Goal: Task Accomplishment & Management: Manage account settings

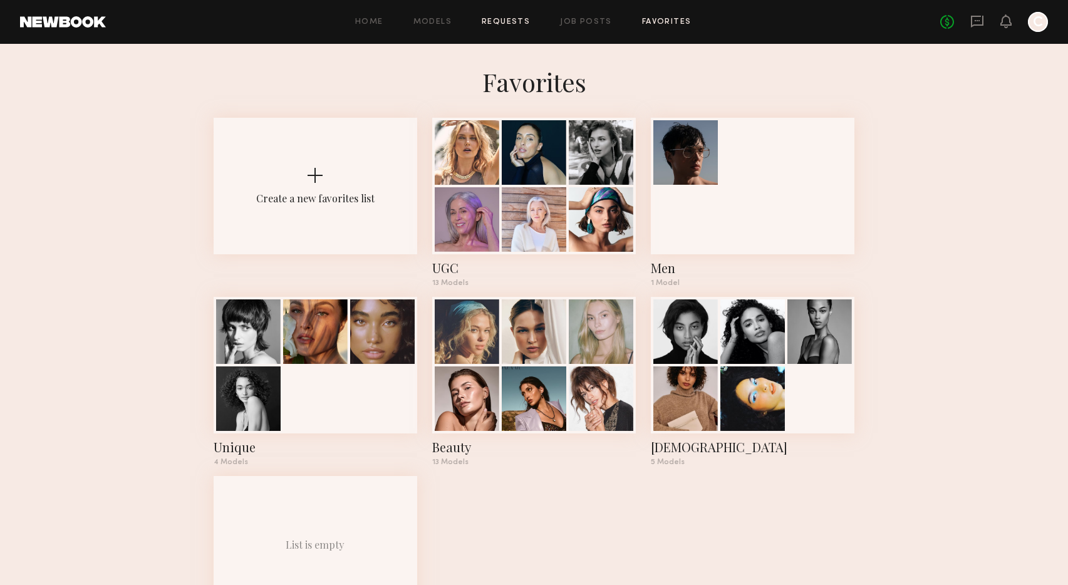
click at [504, 24] on link "Requests" at bounding box center [506, 22] width 48 height 8
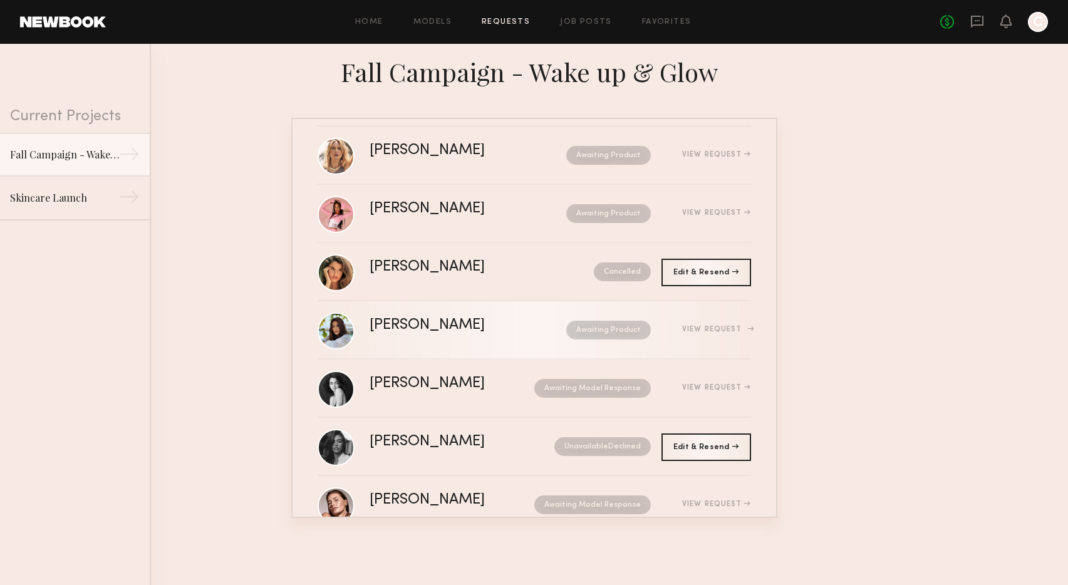
scroll to position [20, 0]
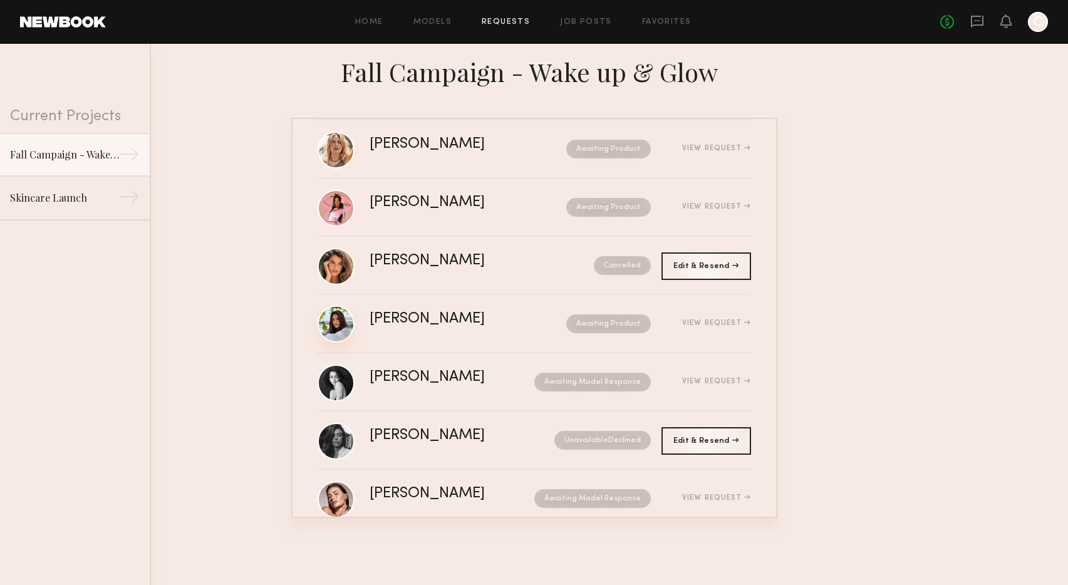
click at [336, 317] on link at bounding box center [335, 324] width 37 height 37
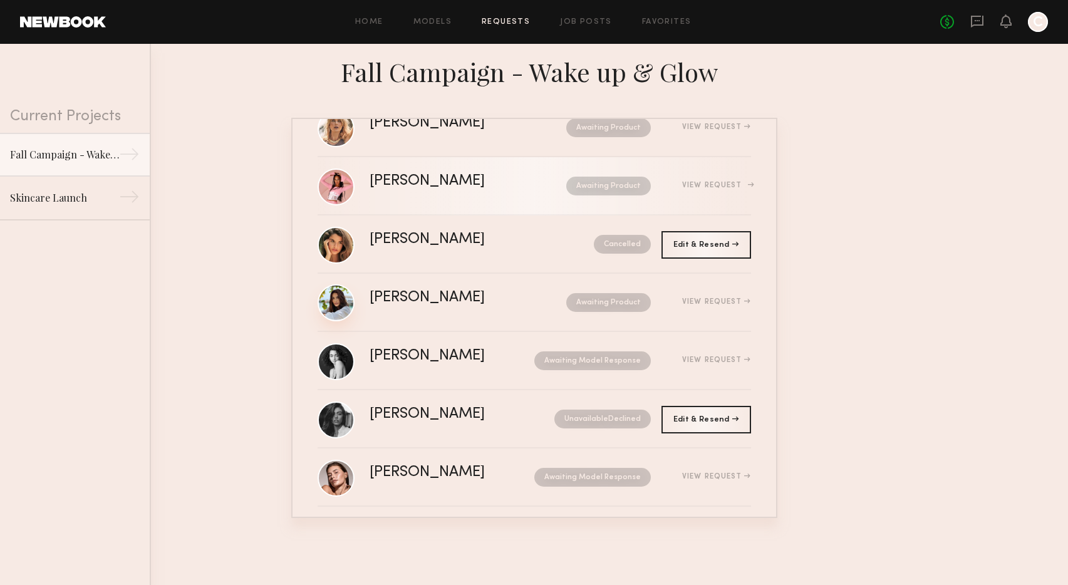
scroll to position [0, 0]
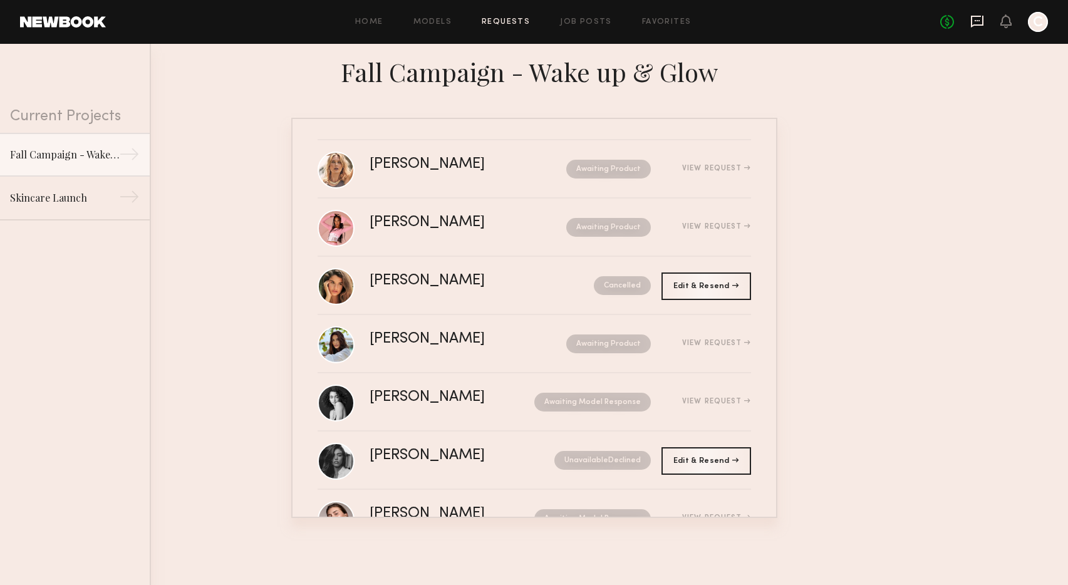
click at [977, 20] on icon at bounding box center [976, 20] width 5 height 1
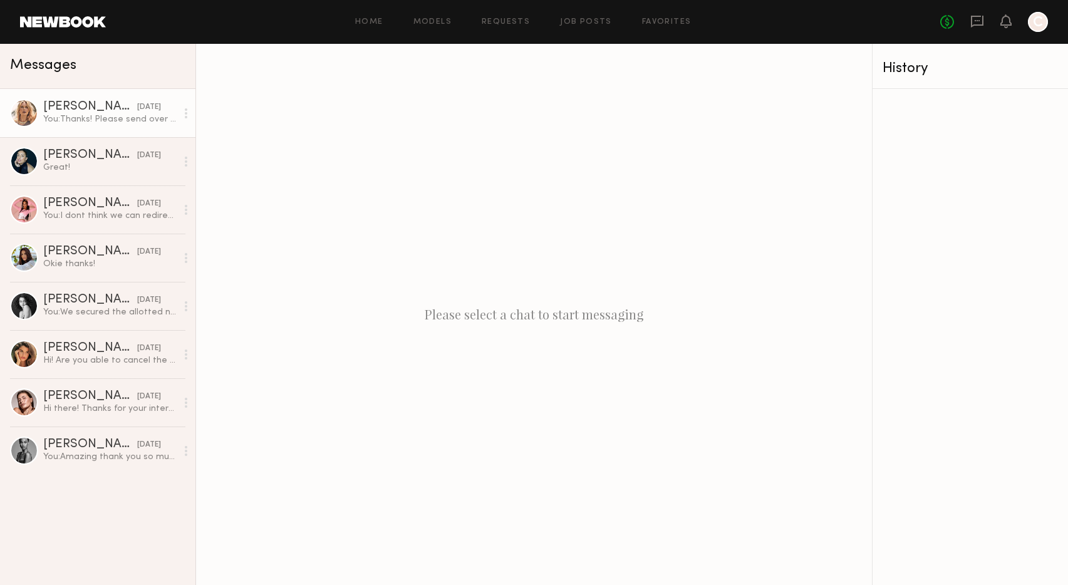
click at [87, 121] on div "You: Thanks! Please send over for approval" at bounding box center [109, 119] width 133 height 12
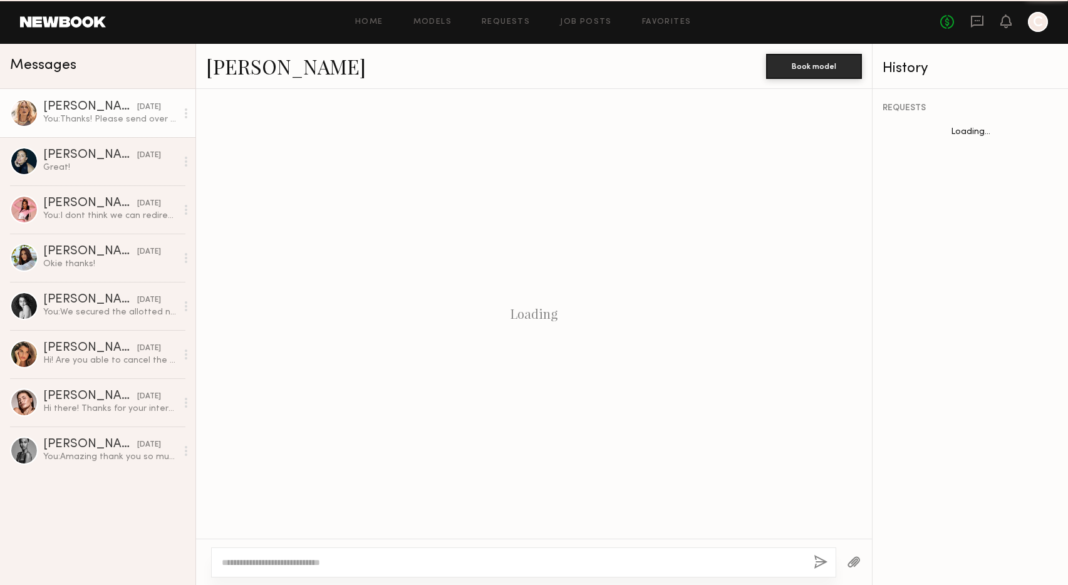
scroll to position [905, 0]
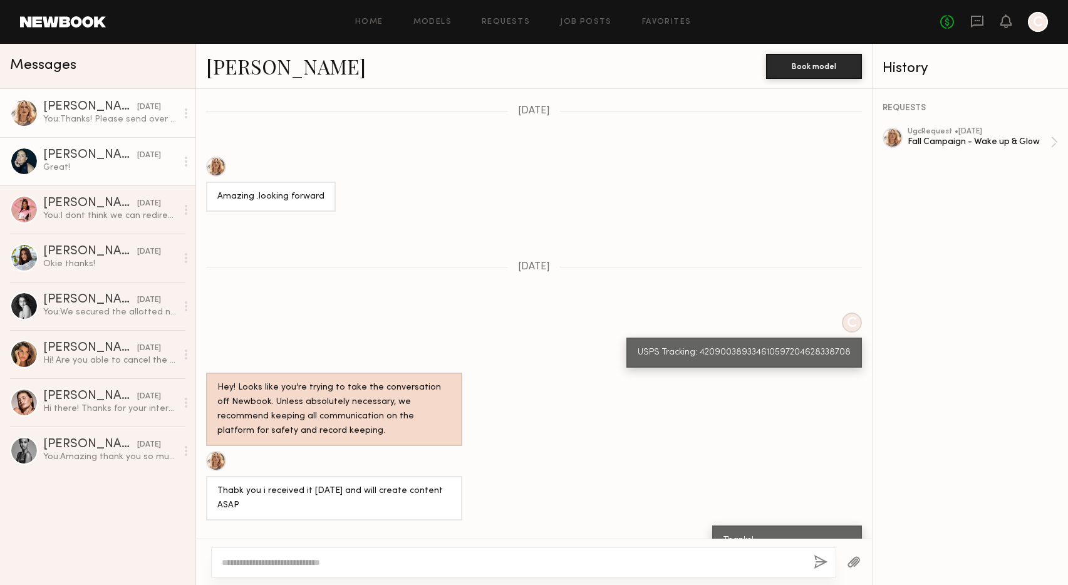
click at [88, 167] on div "Great!" at bounding box center [109, 168] width 133 height 12
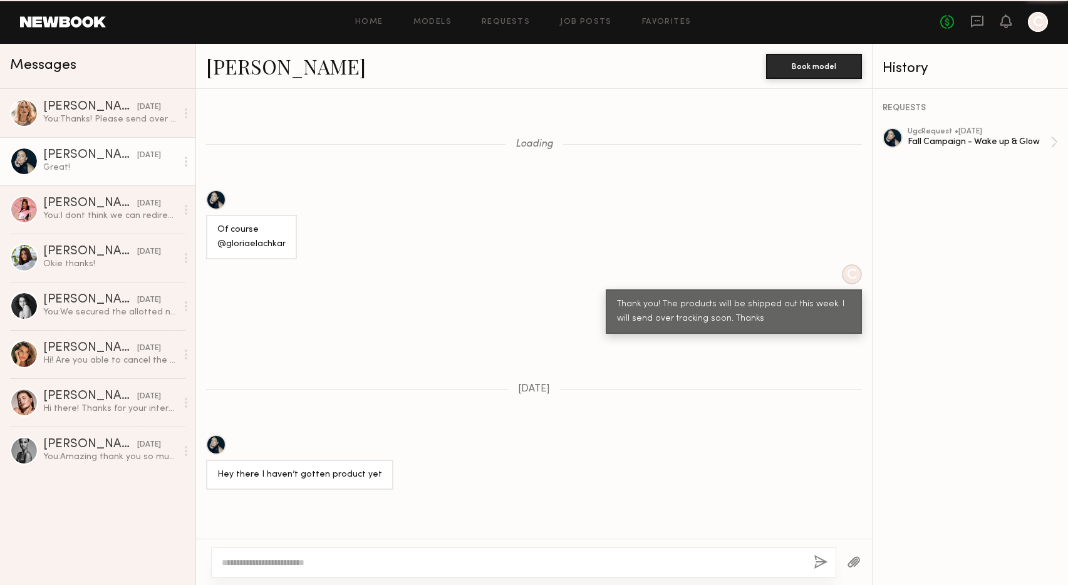
scroll to position [861, 0]
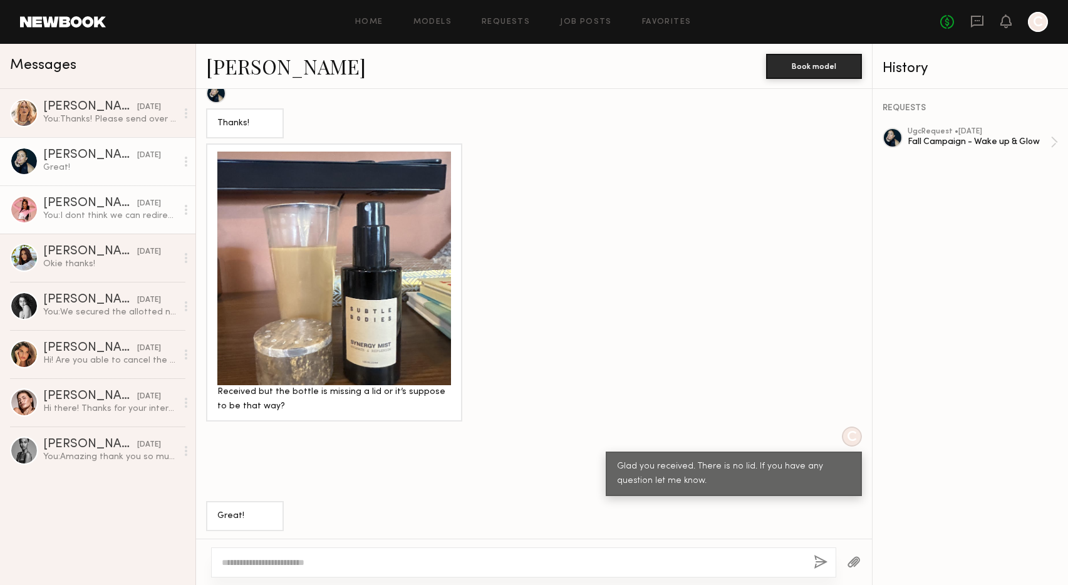
click at [113, 199] on div "Zohara E." at bounding box center [90, 203] width 94 height 13
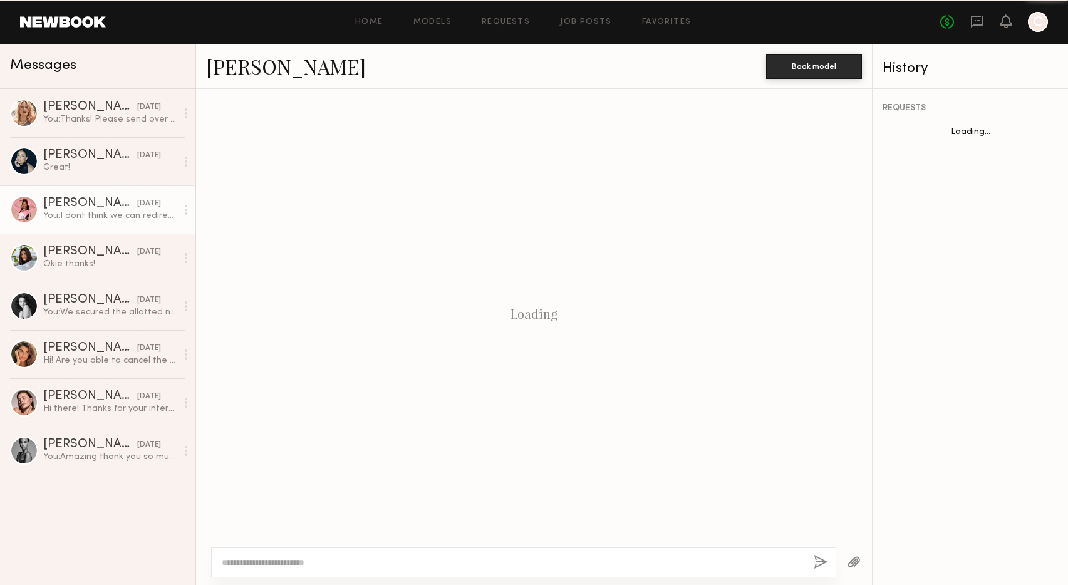
scroll to position [446, 0]
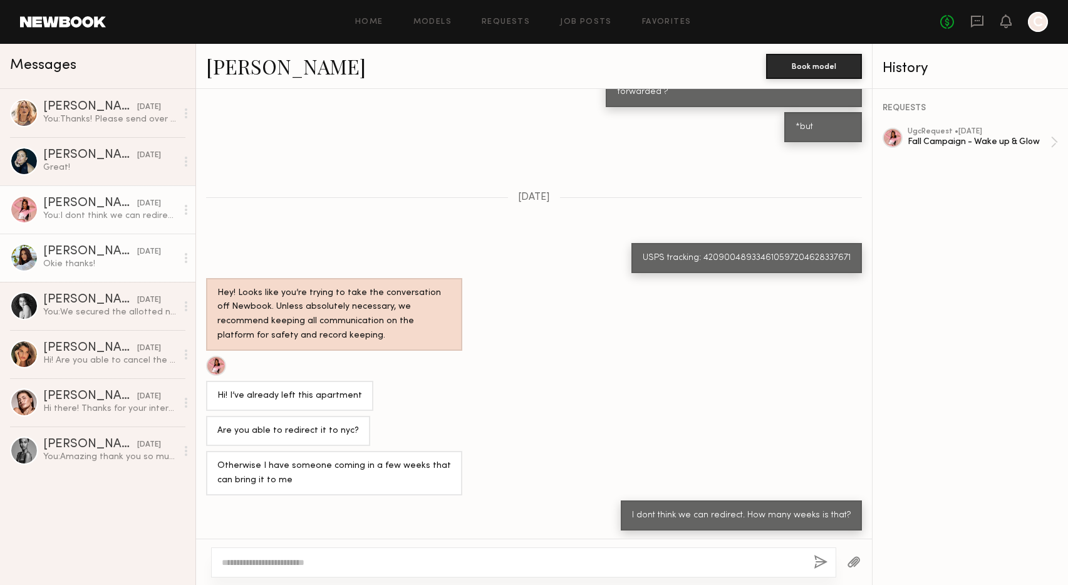
click at [102, 249] on div "Julyana R." at bounding box center [90, 251] width 94 height 13
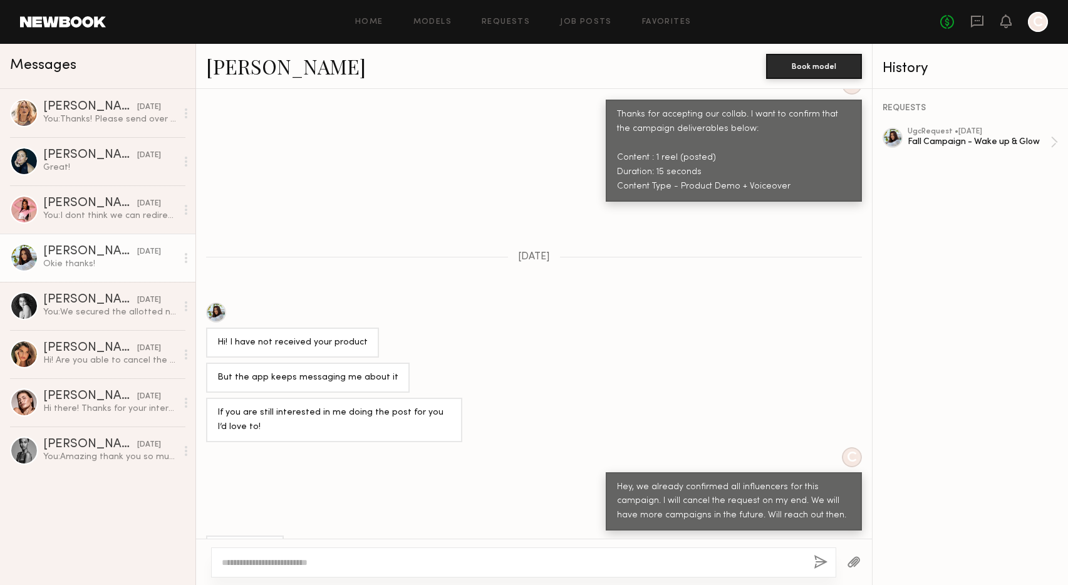
scroll to position [512, 0]
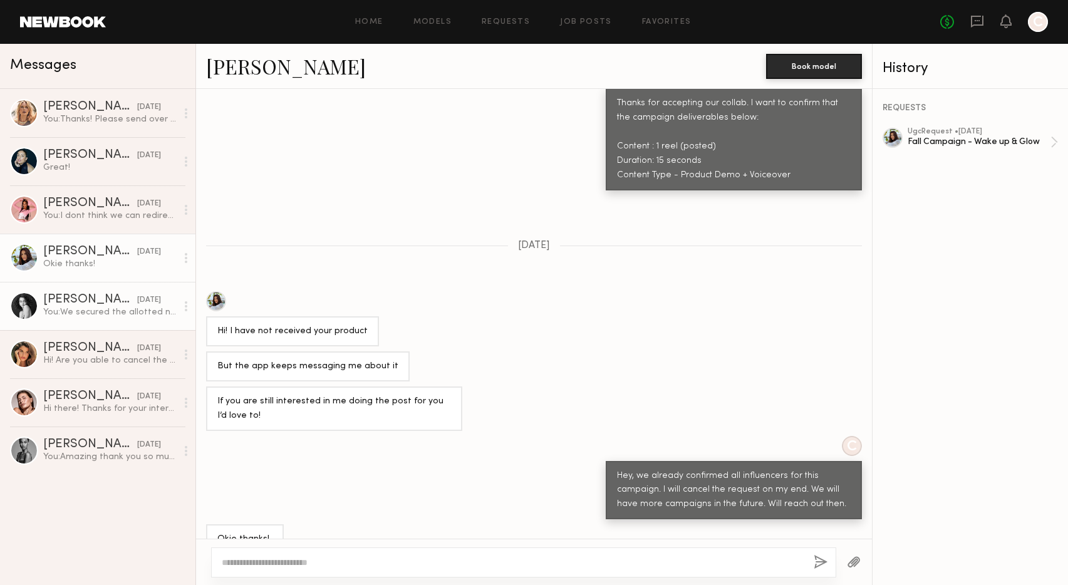
click at [85, 308] on div "You: We secured the allotted number of partnerships. I will reach out if we nee…" at bounding box center [109, 312] width 133 height 12
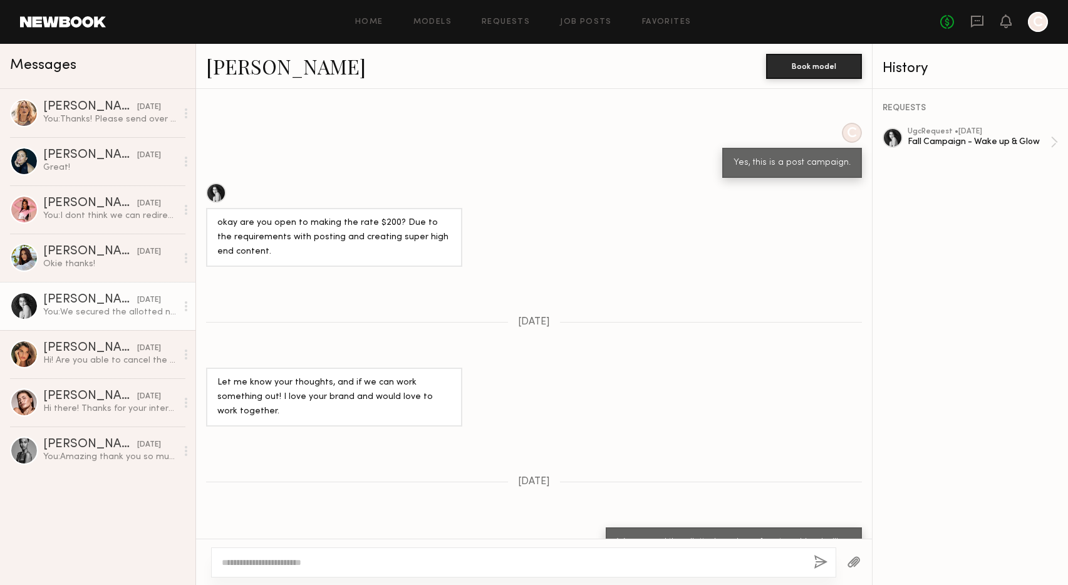
scroll to position [680, 0]
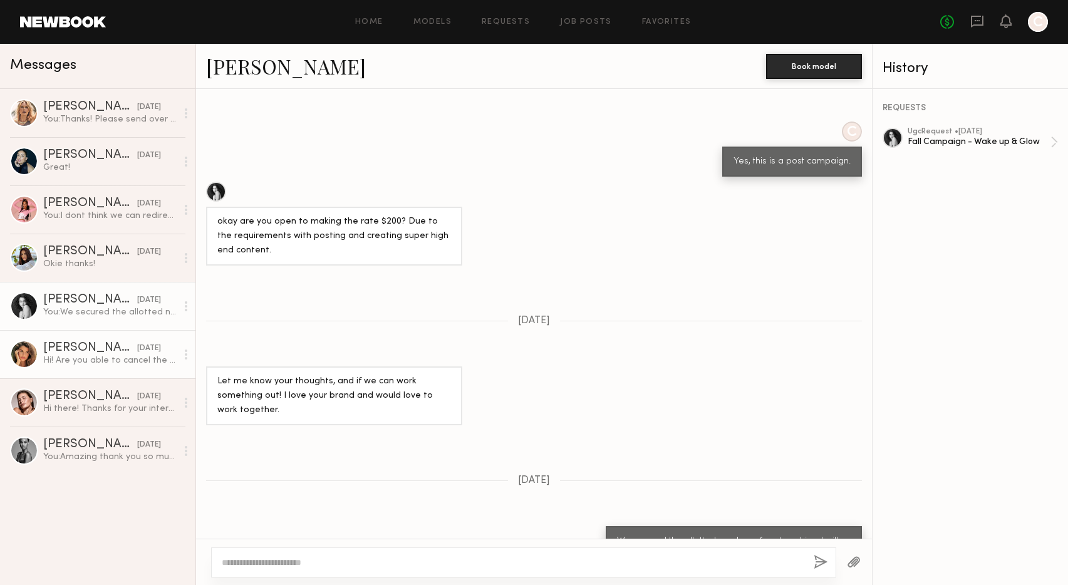
click at [52, 346] on div "Manuela G." at bounding box center [90, 348] width 94 height 13
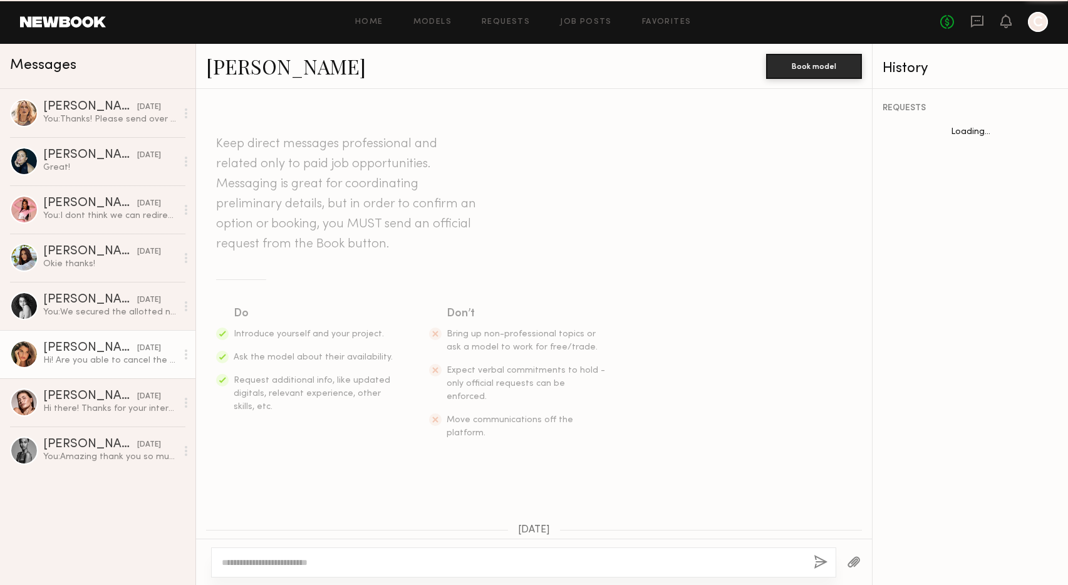
scroll to position [336, 0]
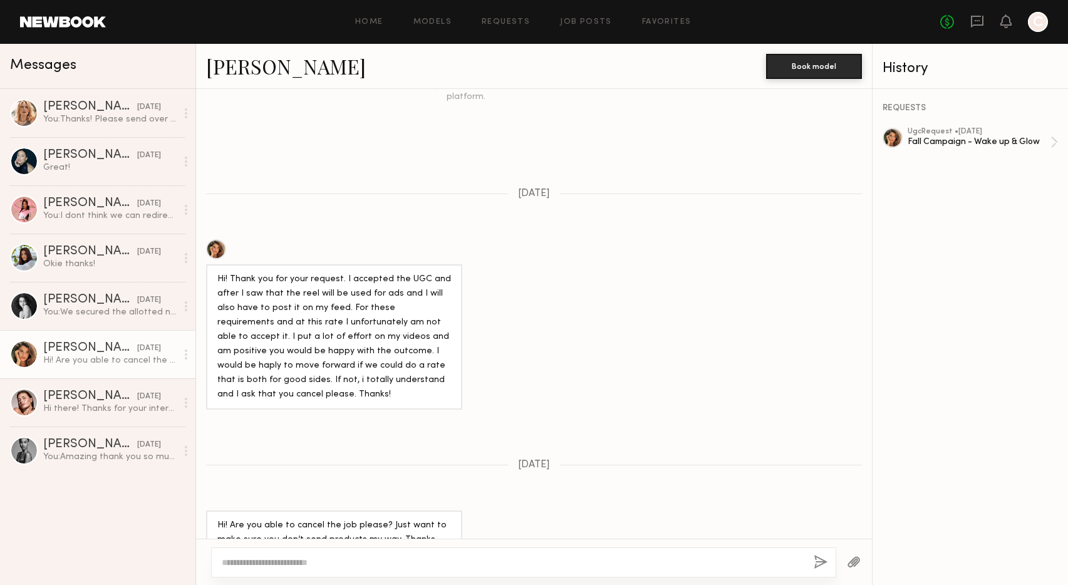
click at [215, 239] on div at bounding box center [216, 249] width 20 height 20
click at [60, 250] on div "Julyana R." at bounding box center [90, 251] width 94 height 13
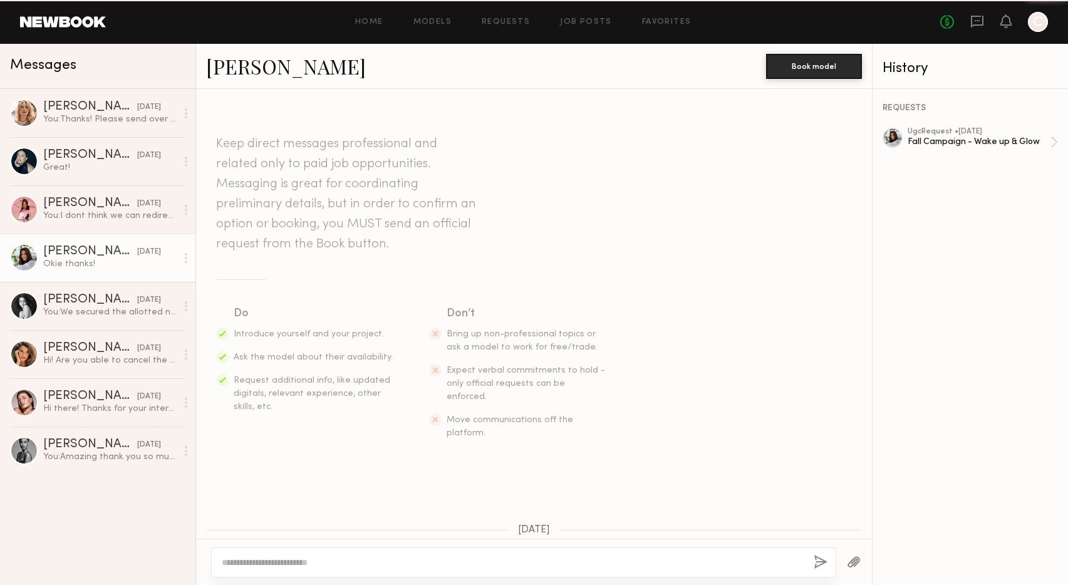
scroll to position [512, 0]
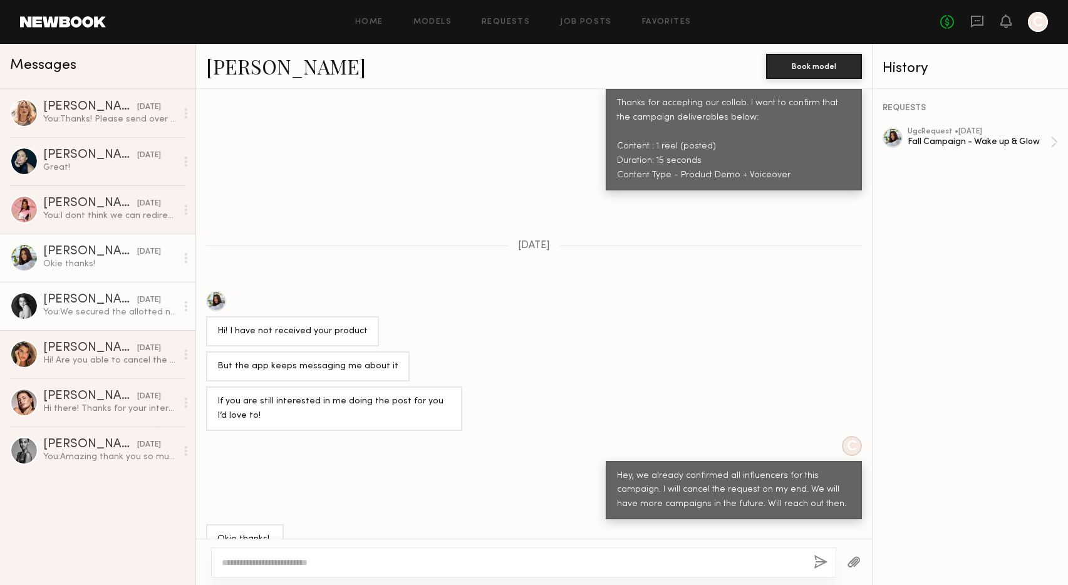
click at [73, 296] on div "Paige F." at bounding box center [90, 300] width 94 height 13
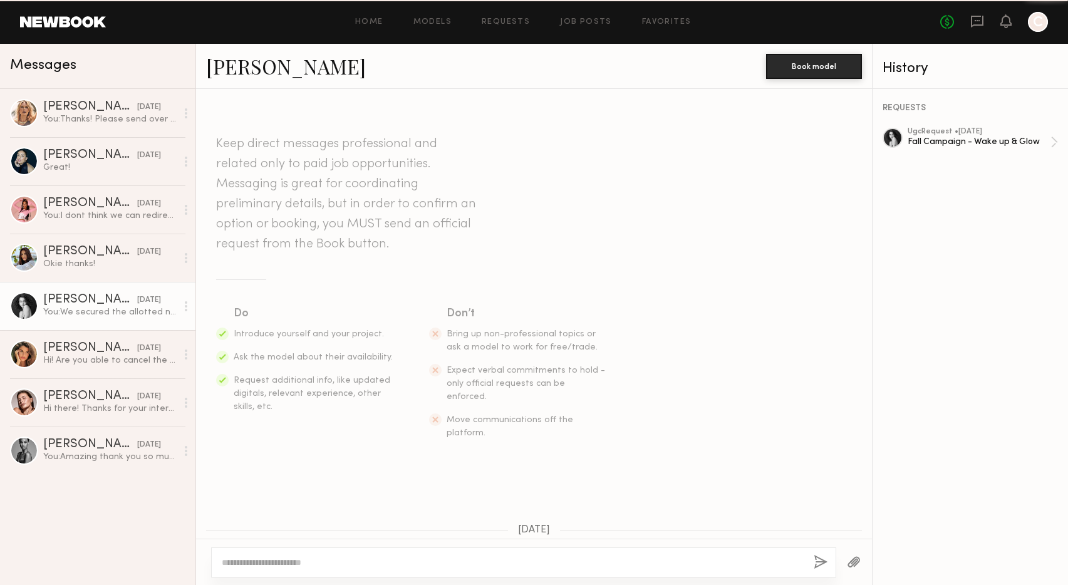
scroll to position [680, 0]
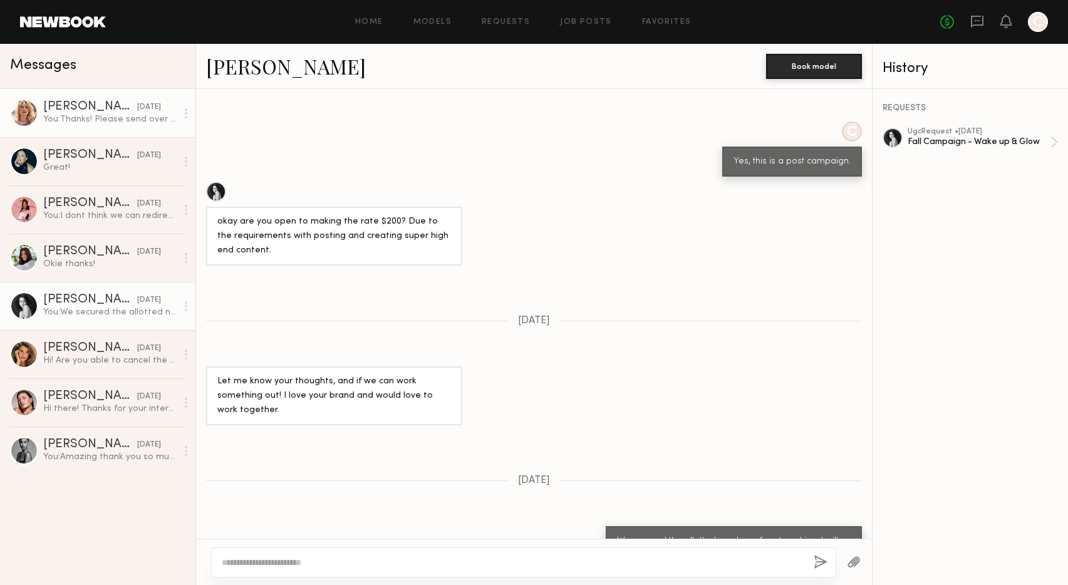
click at [73, 113] on div "You: Thanks! Please send over for approval" at bounding box center [109, 119] width 133 height 12
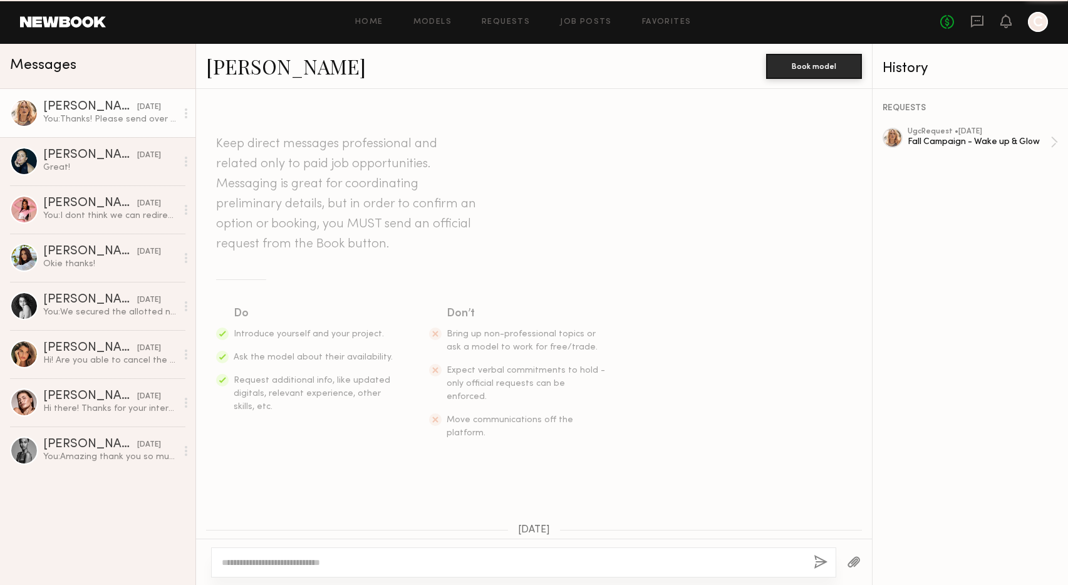
scroll to position [905, 0]
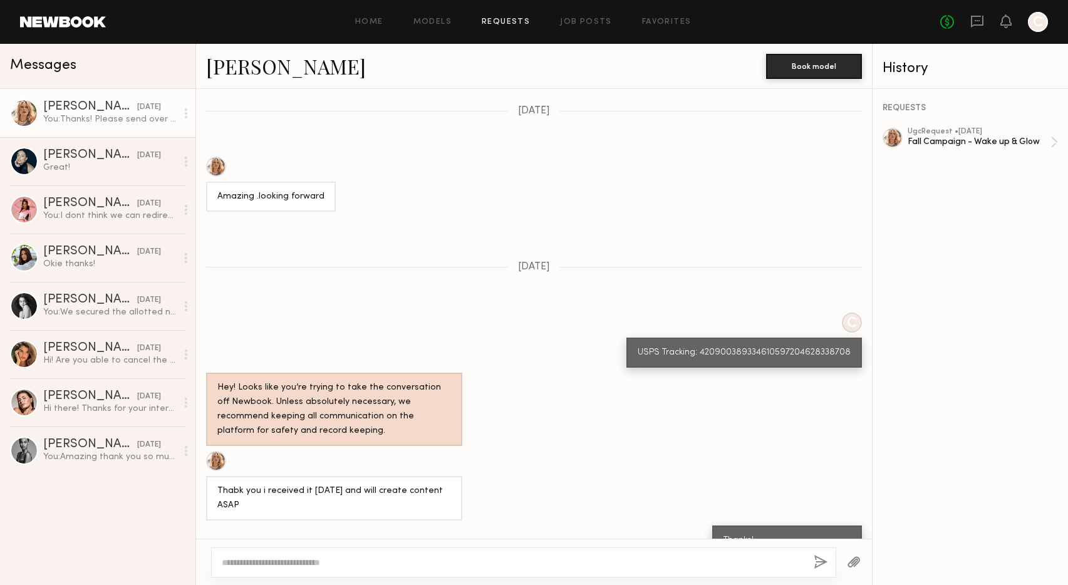
click at [500, 20] on link "Requests" at bounding box center [506, 22] width 48 height 8
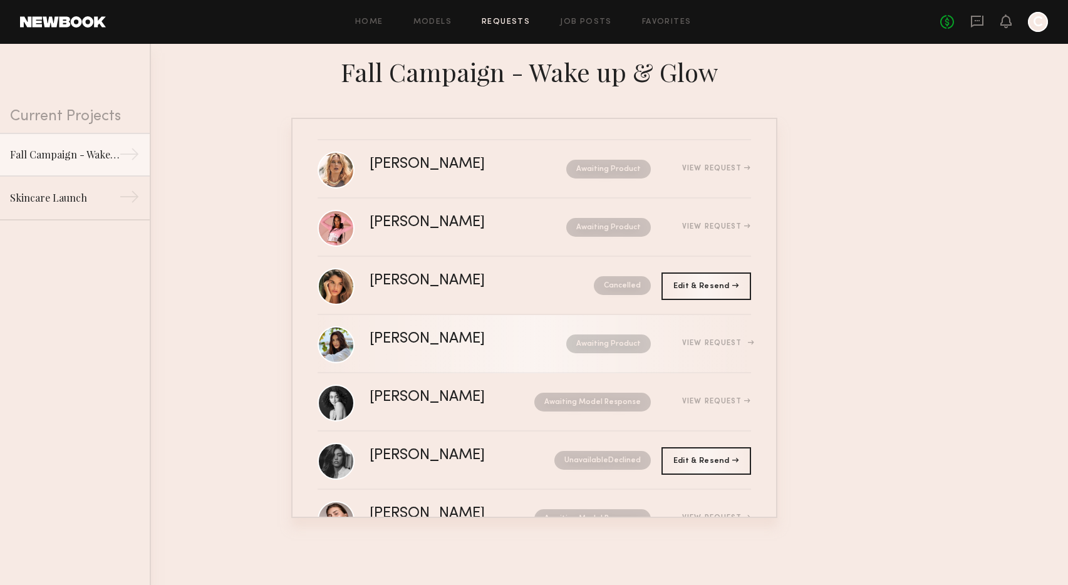
click at [748, 342] on div "View Request" at bounding box center [716, 343] width 68 height 8
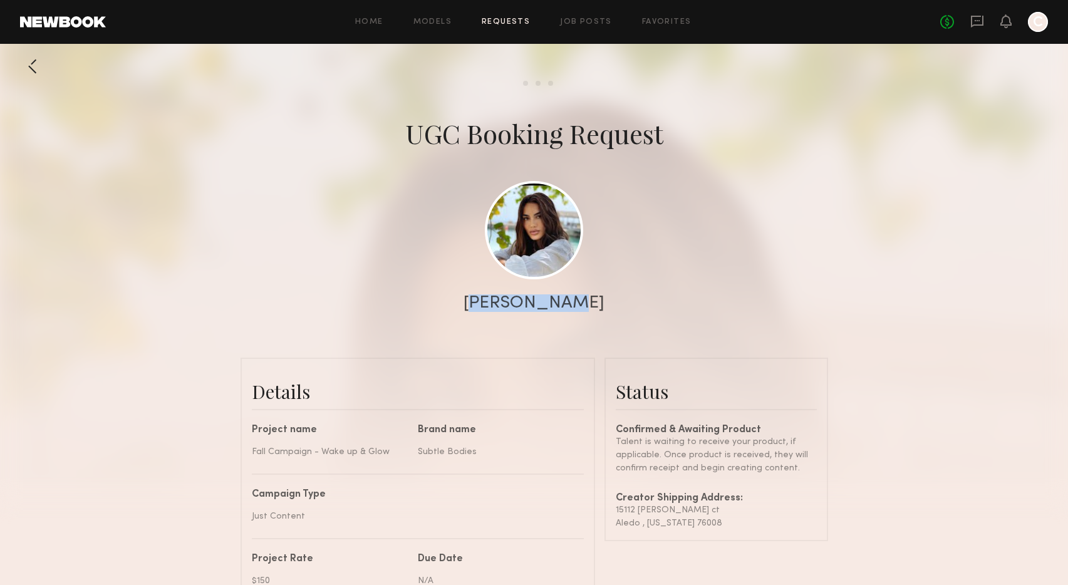
drag, startPoint x: 480, startPoint y: 301, endPoint x: 602, endPoint y: 304, distance: 122.8
click at [602, 304] on div "Julyana R." at bounding box center [534, 303] width 1068 height 18
copy div "Julyana R."
click at [34, 63] on div at bounding box center [32, 66] width 25 height 25
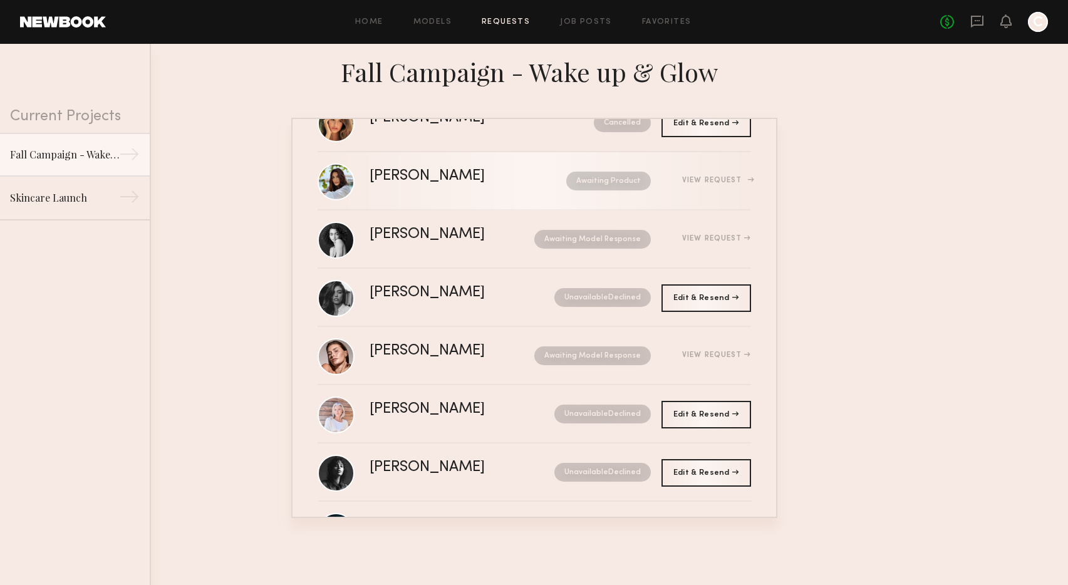
scroll to position [284, 0]
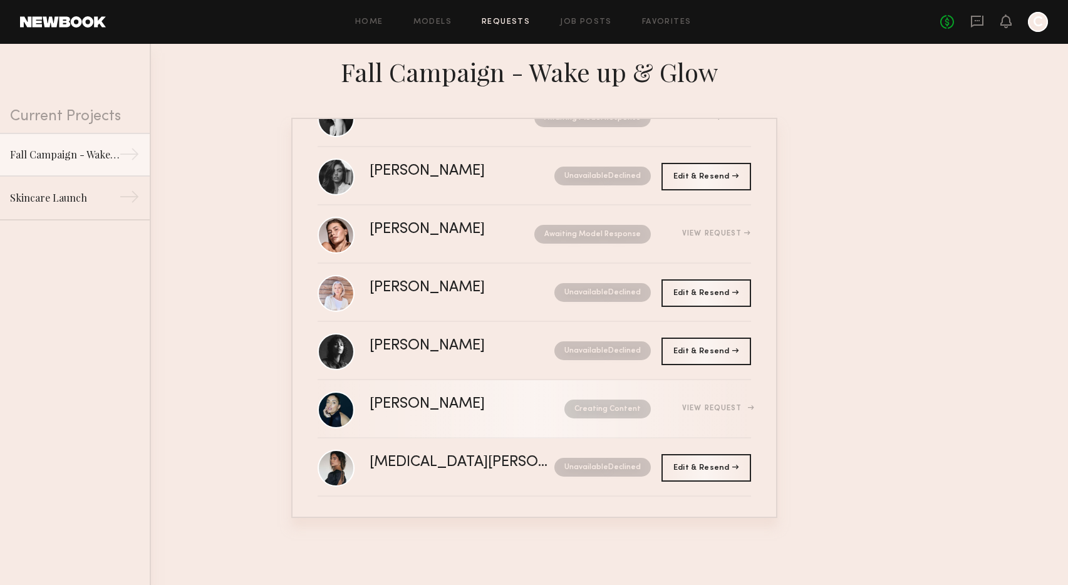
click at [384, 403] on div "Gloria E." at bounding box center [446, 404] width 155 height 14
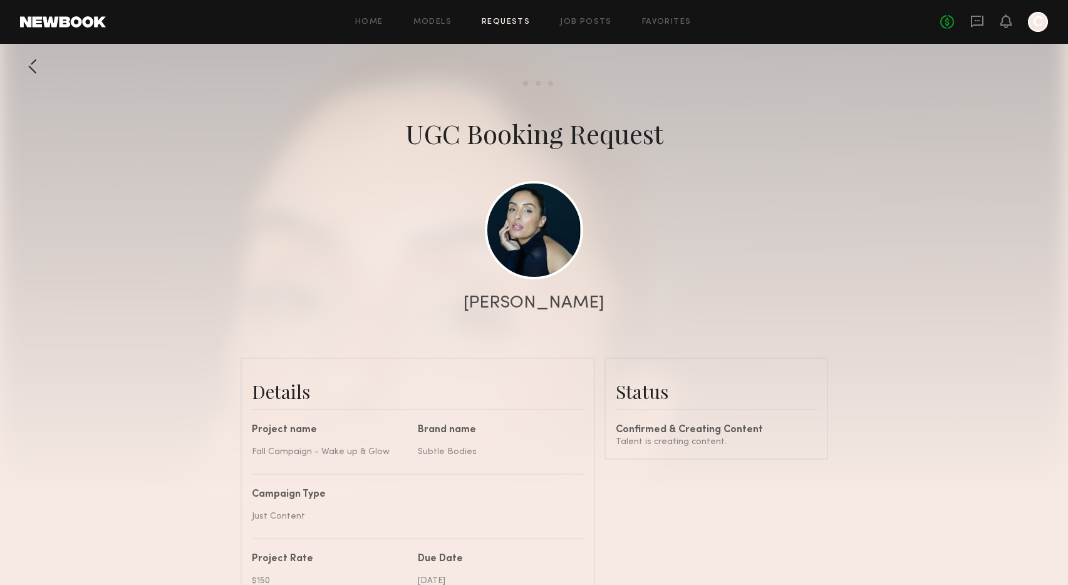
click at [34, 64] on div at bounding box center [32, 66] width 25 height 25
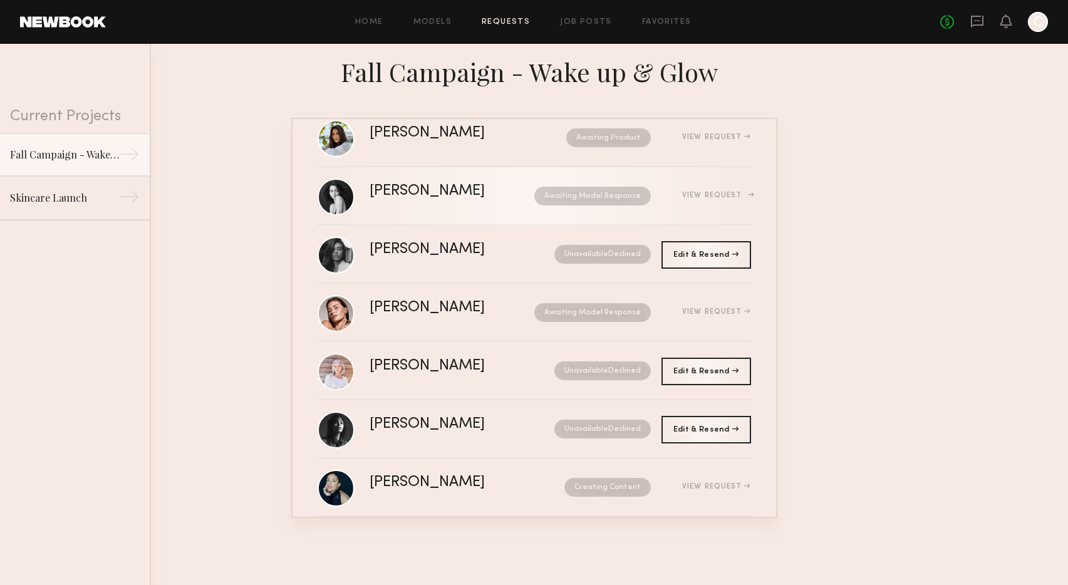
scroll to position [208, 0]
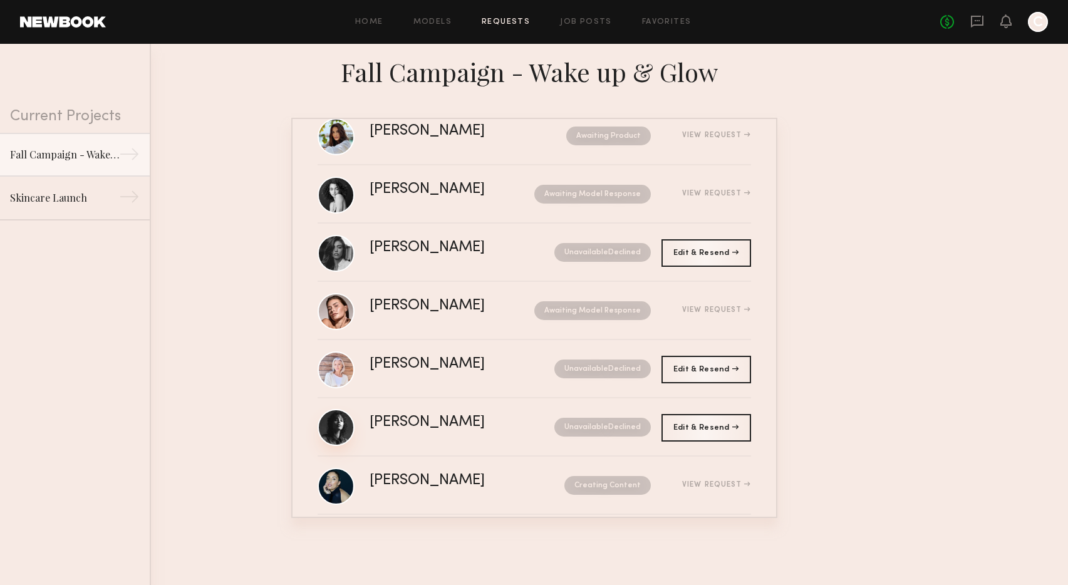
click at [334, 421] on link at bounding box center [335, 427] width 37 height 37
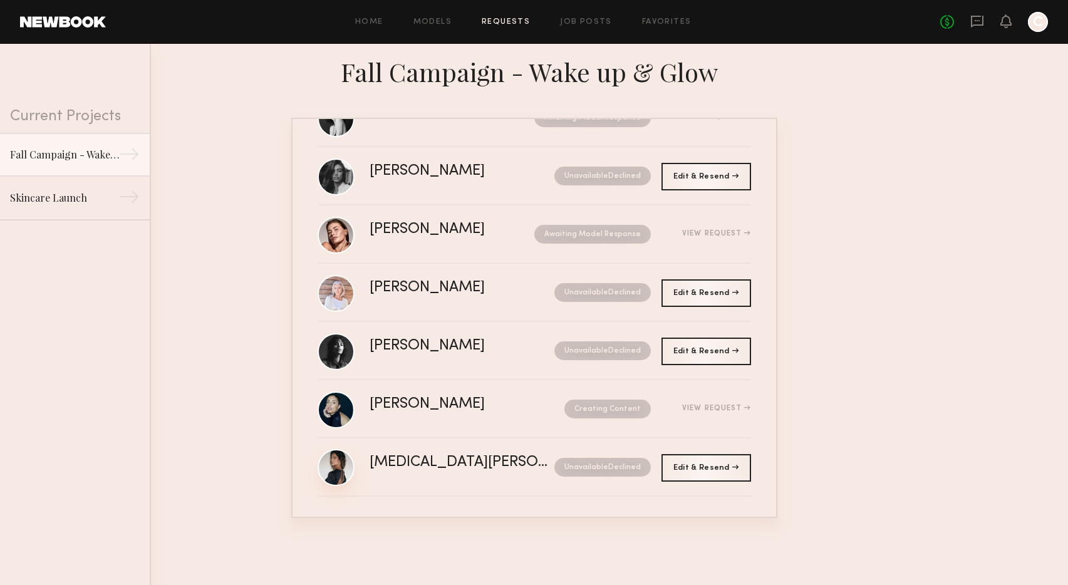
click at [331, 469] on link at bounding box center [335, 467] width 37 height 37
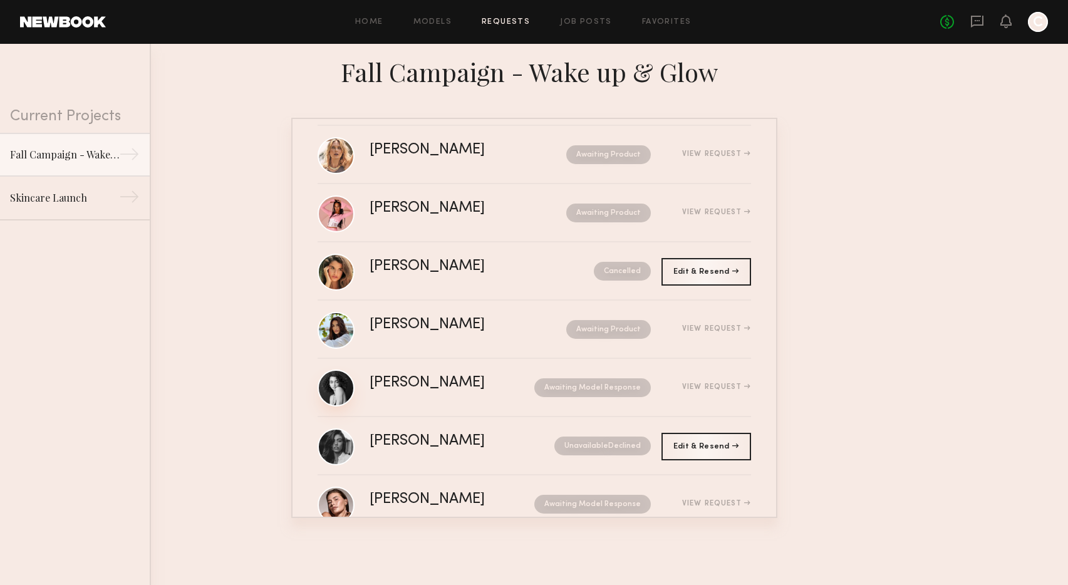
scroll to position [0, 0]
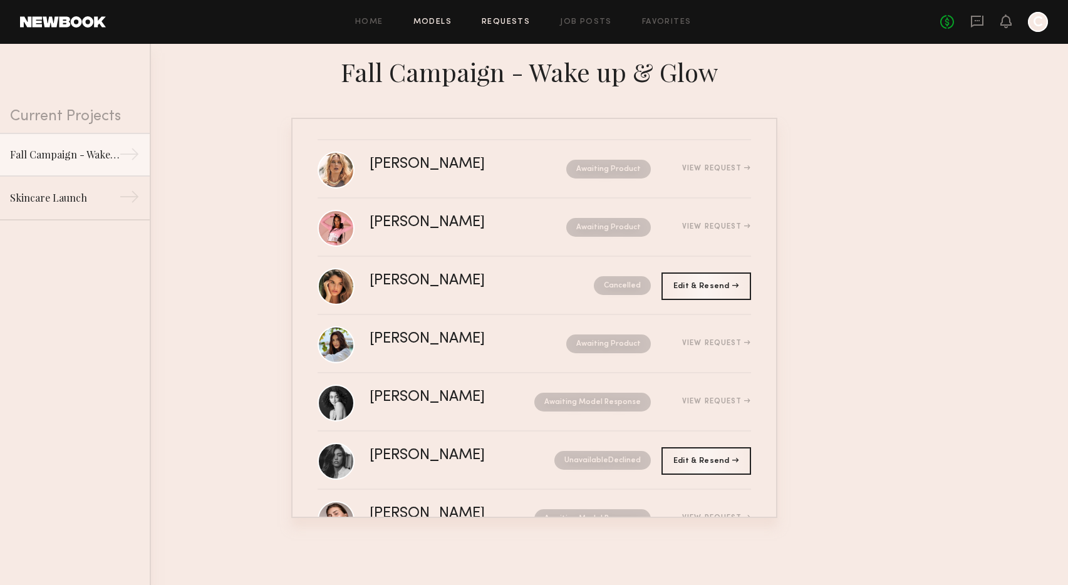
click at [440, 21] on link "Models" at bounding box center [432, 22] width 38 height 8
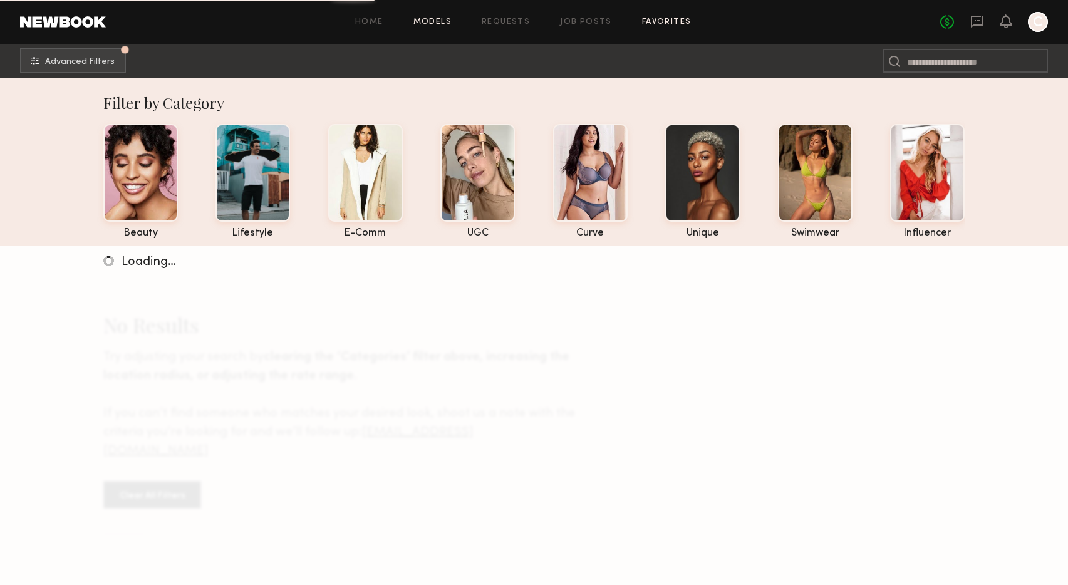
click at [661, 24] on link "Favorites" at bounding box center [666, 22] width 49 height 8
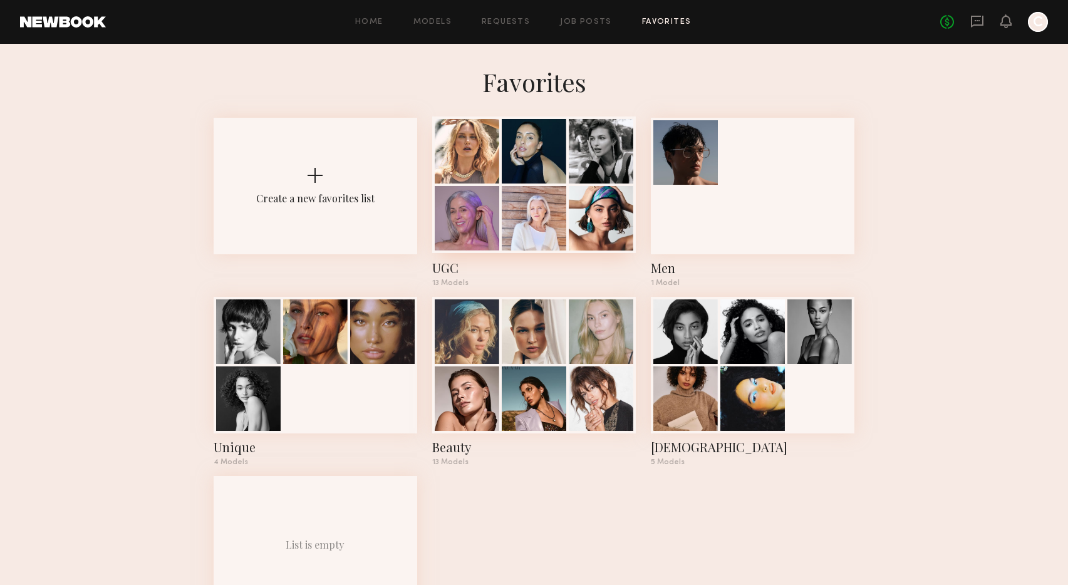
click at [546, 201] on div at bounding box center [534, 218] width 64 height 64
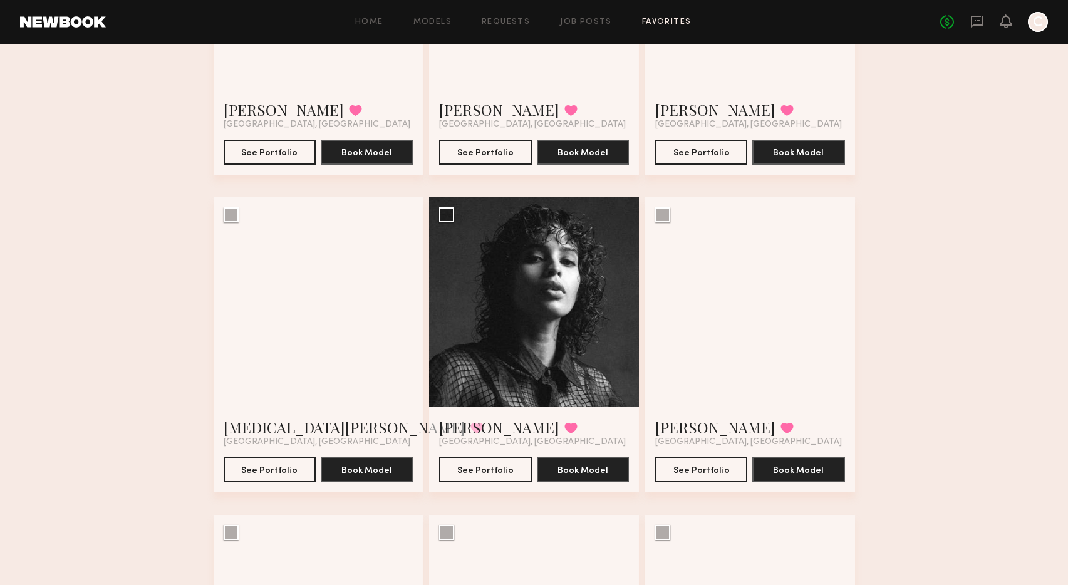
scroll to position [571, 0]
